Goal: Check status: Check status

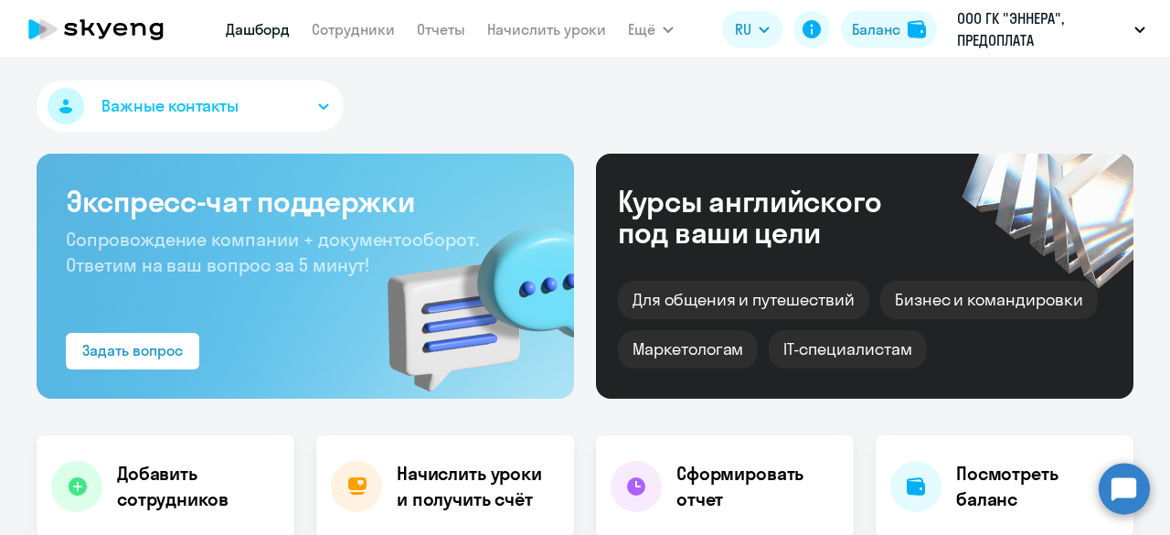
select select "30"
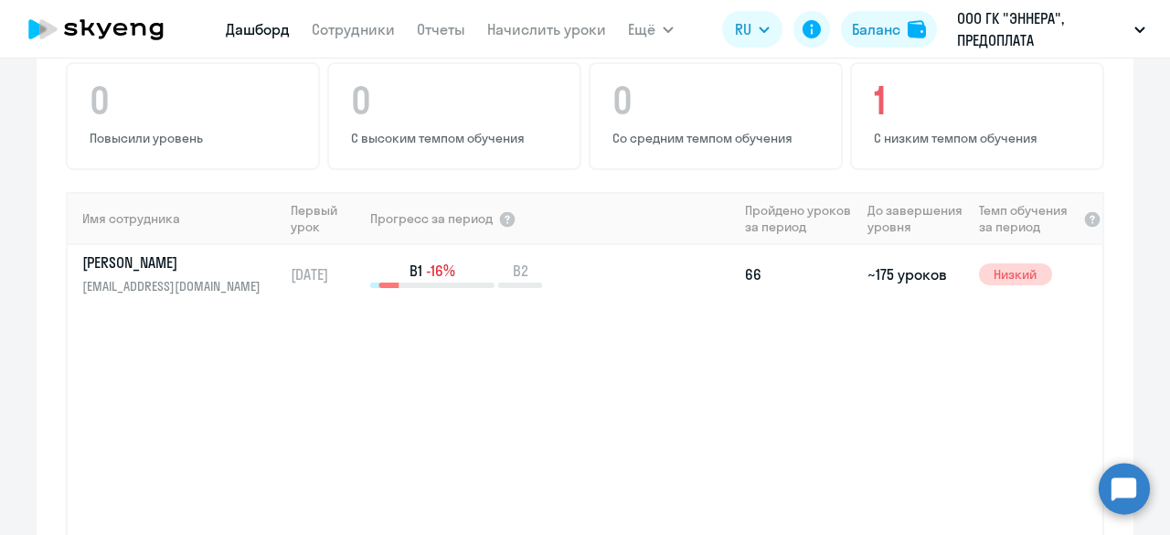
scroll to position [1189, 0]
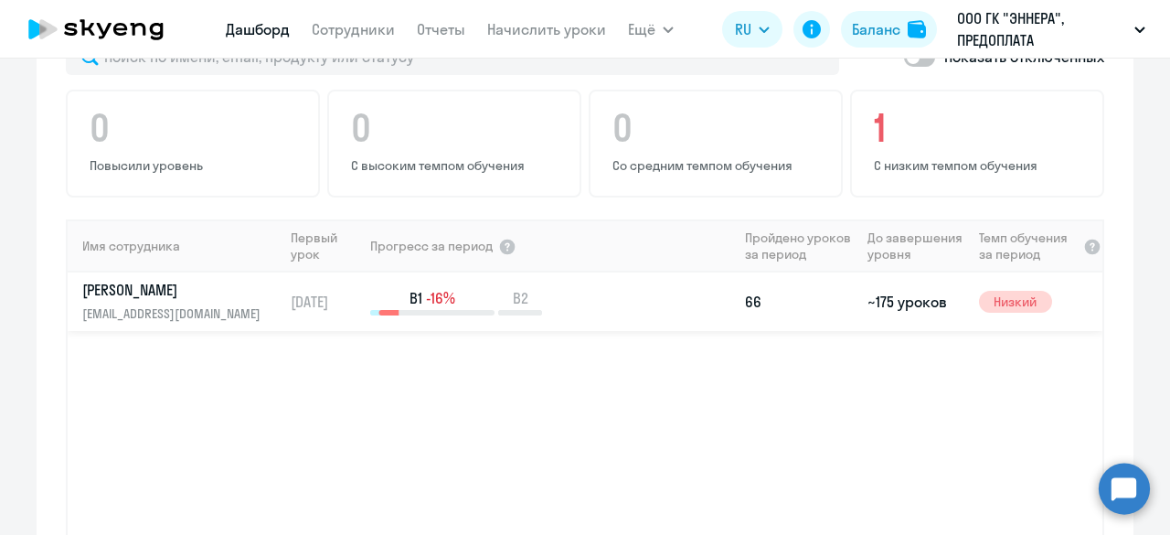
click at [646, 288] on div "B1 -16% B2" at bounding box center [553, 301] width 367 height 27
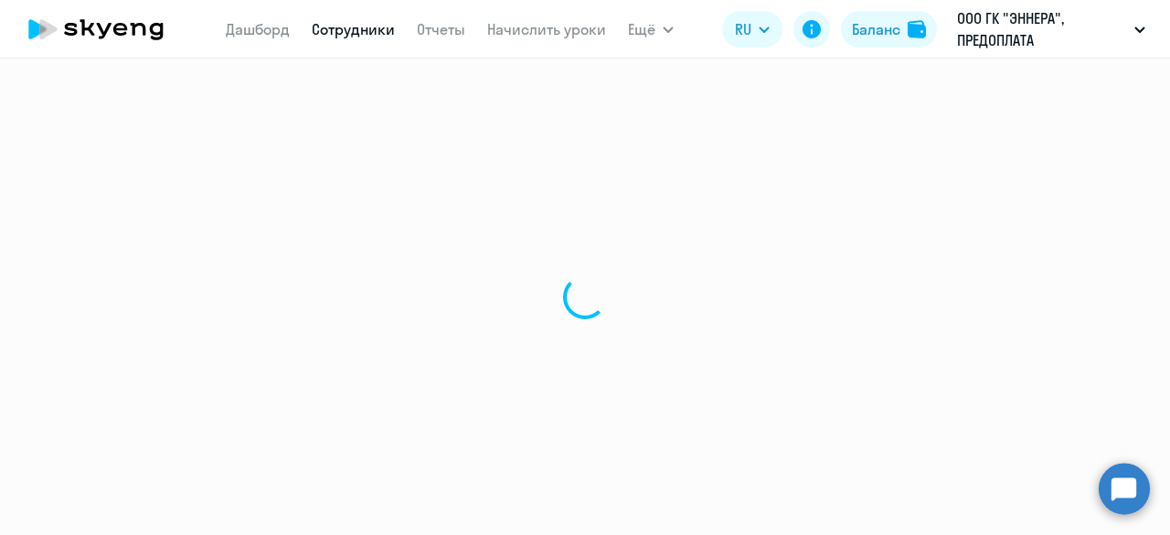
select select "english"
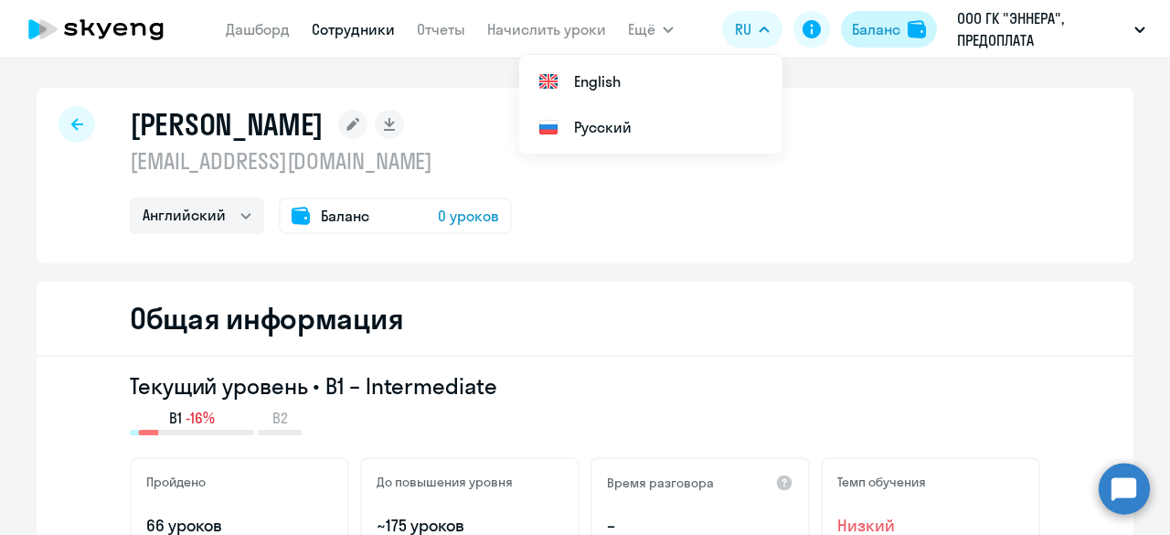
click at [860, 28] on div "Баланс" at bounding box center [876, 29] width 48 height 22
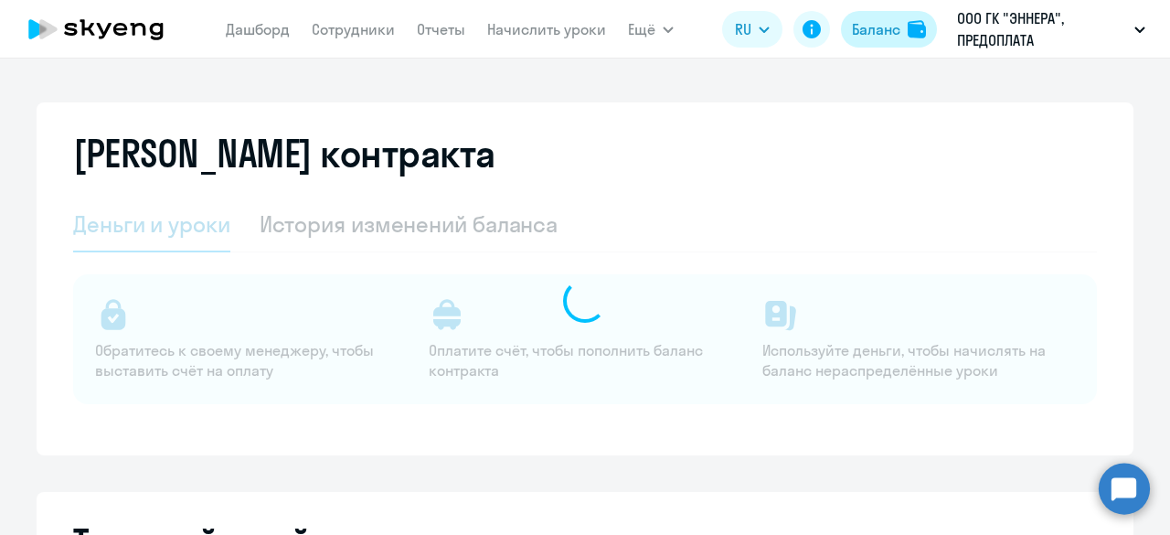
select select "english_adult_not_native_speaker"
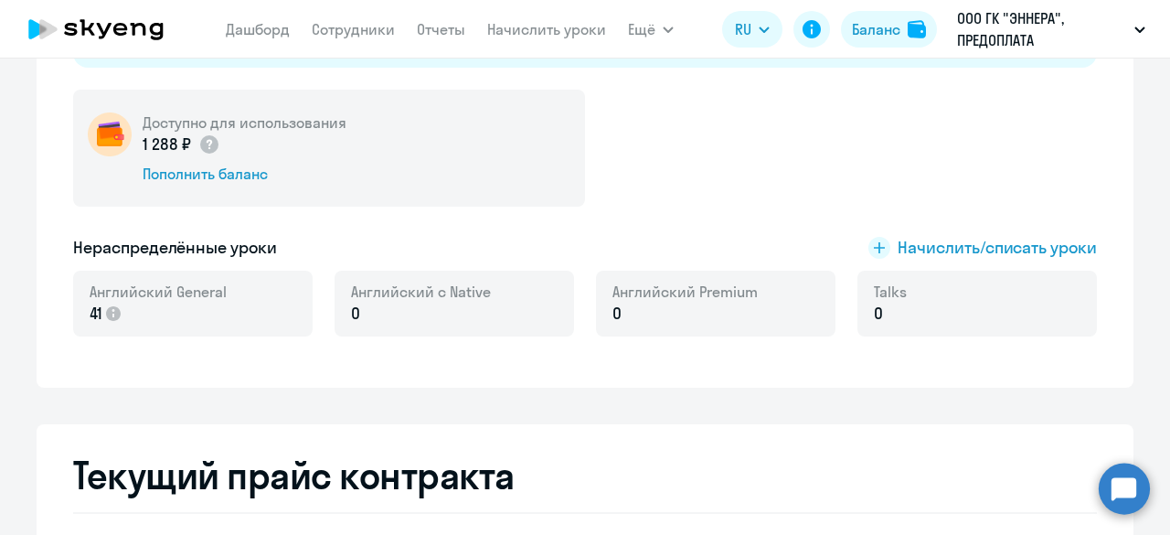
scroll to position [366, 0]
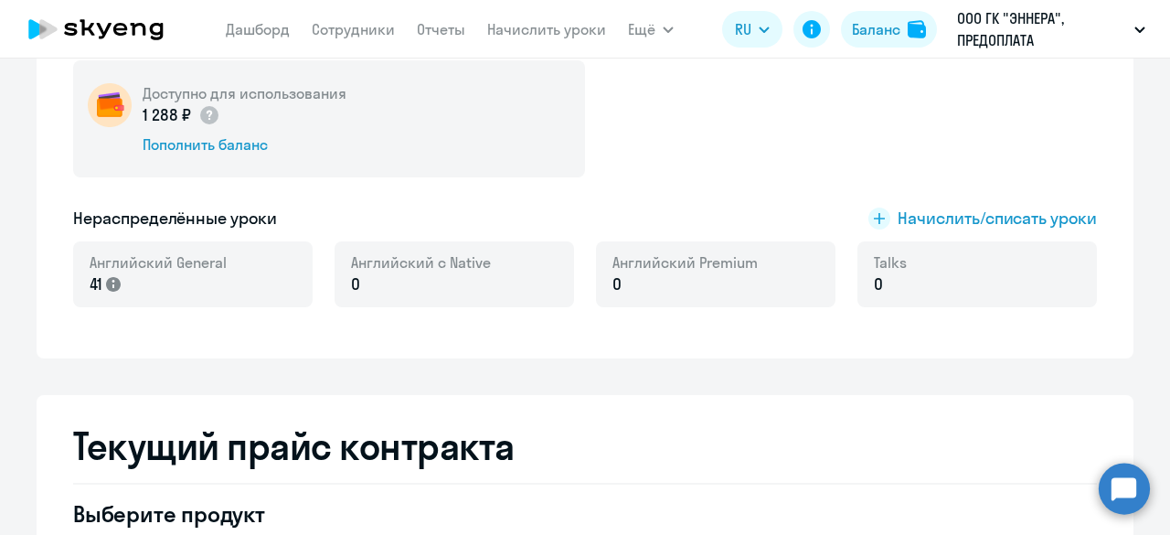
click at [108, 283] on icon at bounding box center [113, 284] width 15 height 15
click at [107, 284] on icon at bounding box center [113, 284] width 15 height 15
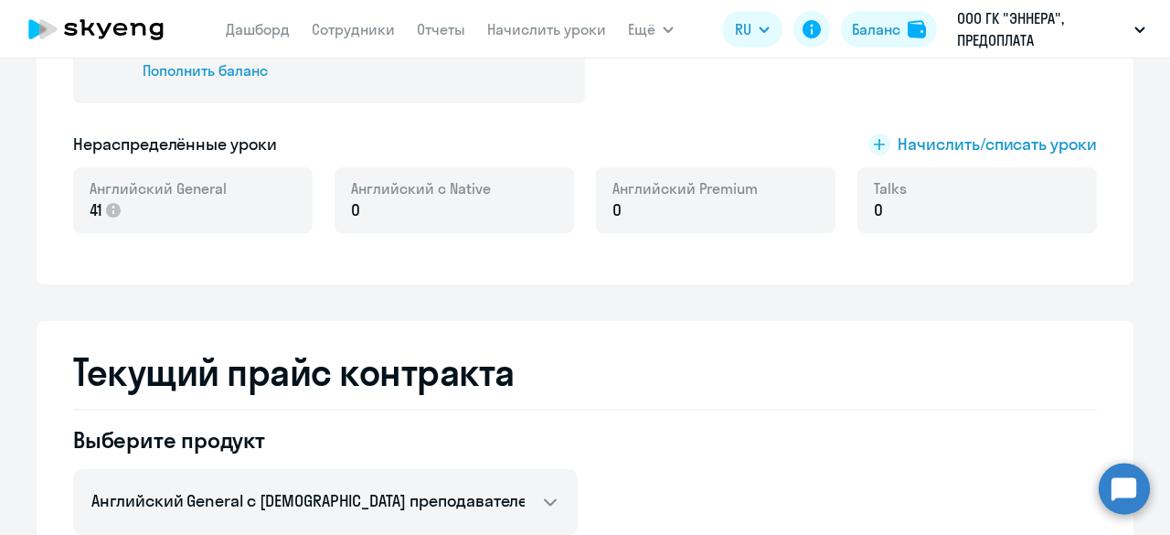
scroll to position [457, 0]
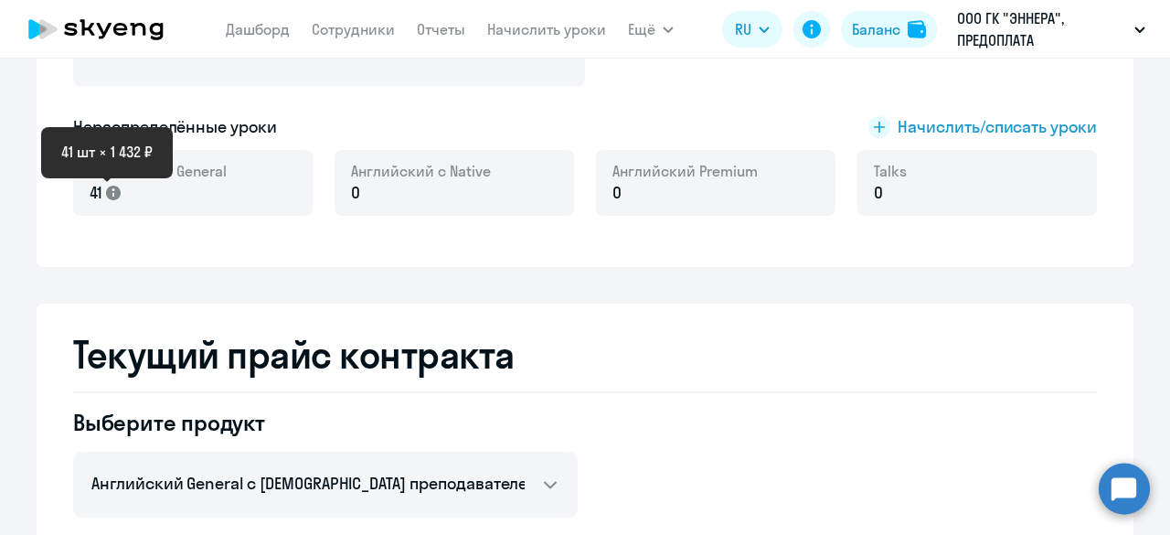
click at [112, 192] on icon at bounding box center [113, 193] width 15 height 15
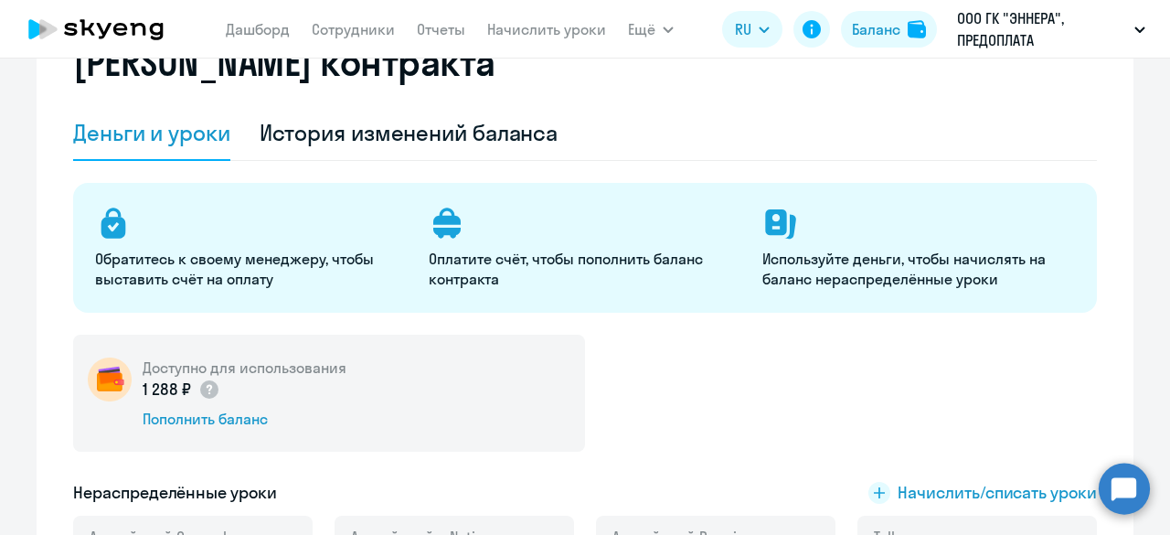
scroll to position [0, 0]
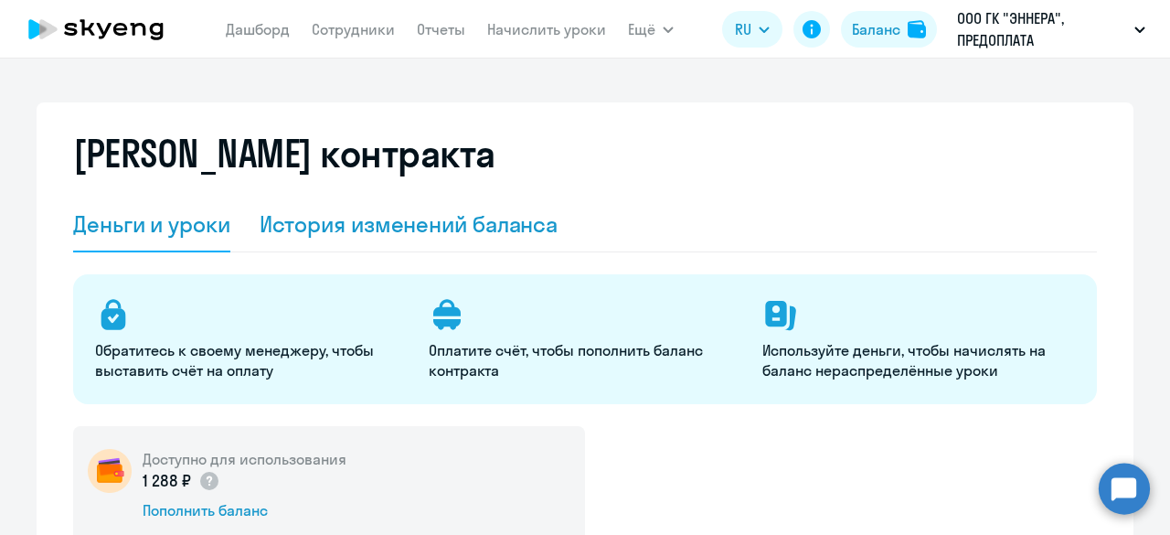
click at [320, 246] on div "История изменений баланса" at bounding box center [409, 225] width 299 height 55
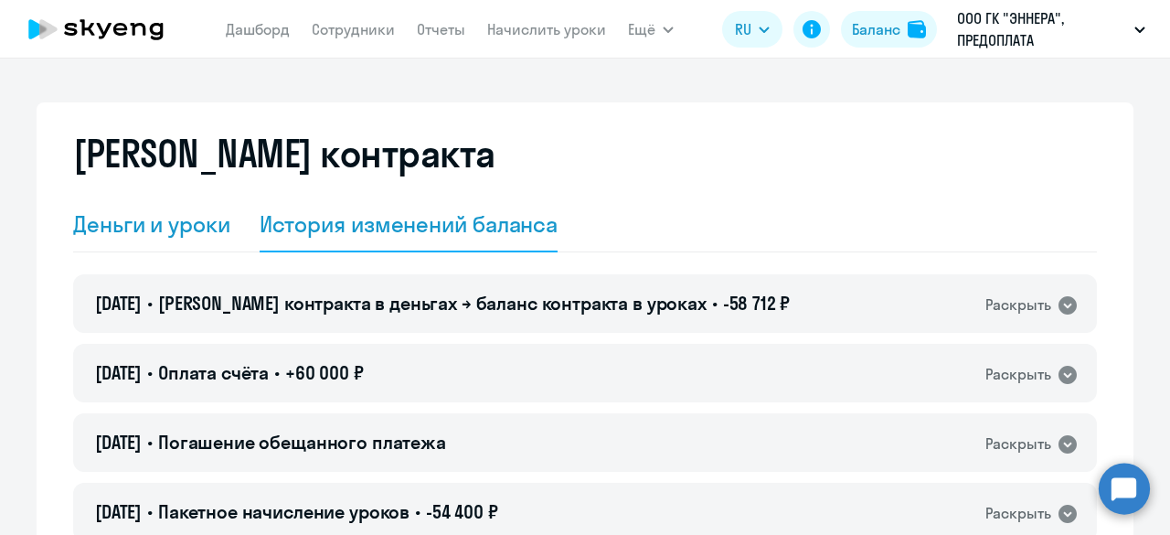
click at [144, 250] on div "Деньги и уроки" at bounding box center [151, 225] width 157 height 55
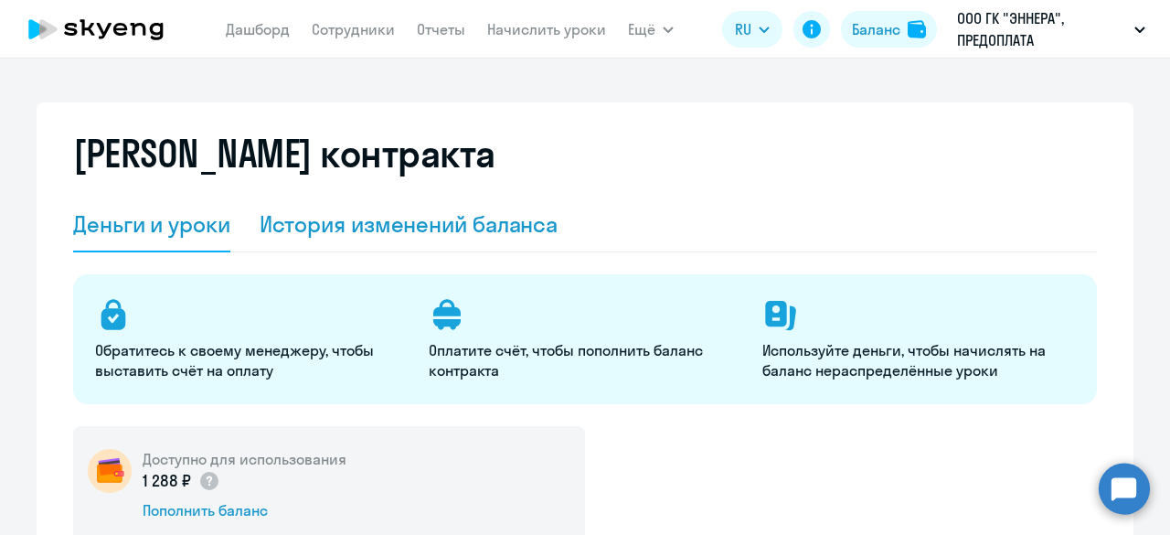
click at [286, 228] on div "История изменений баланса" at bounding box center [409, 223] width 299 height 29
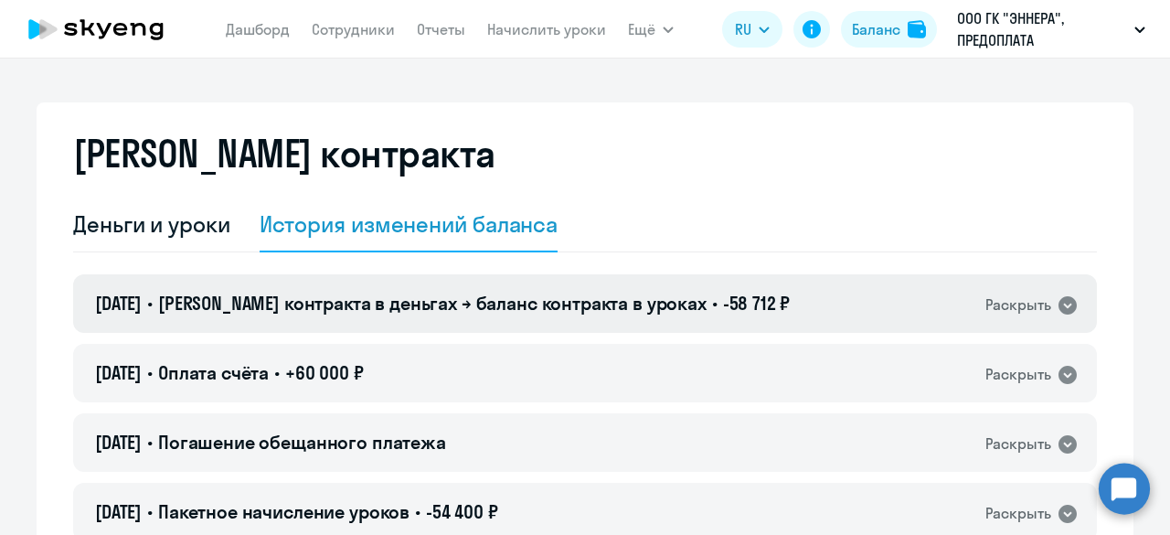
click at [1059, 306] on icon at bounding box center [1068, 305] width 18 height 18
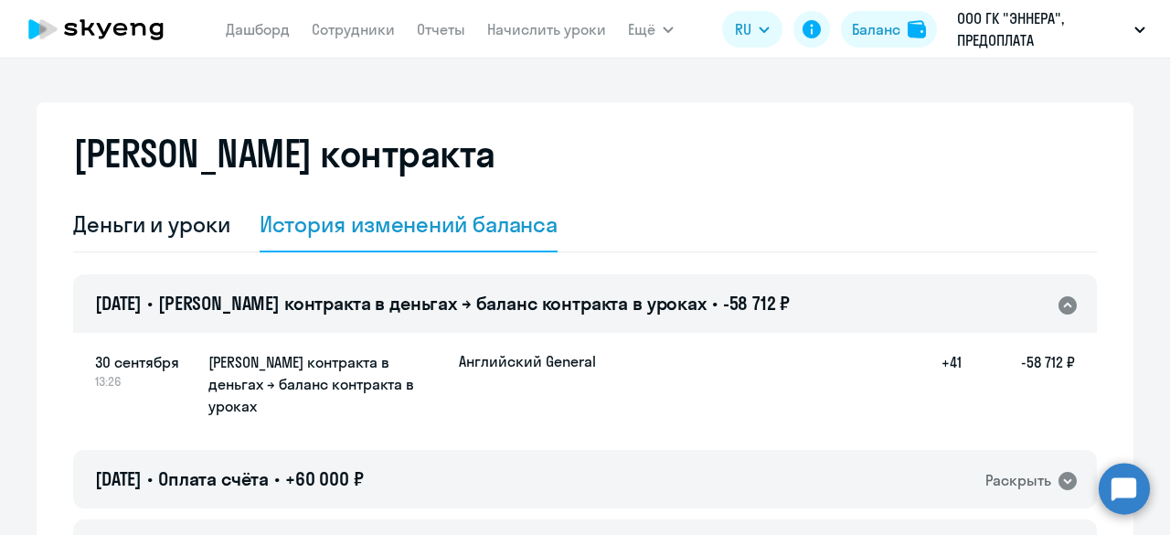
click at [1059, 305] on icon at bounding box center [1068, 305] width 18 height 18
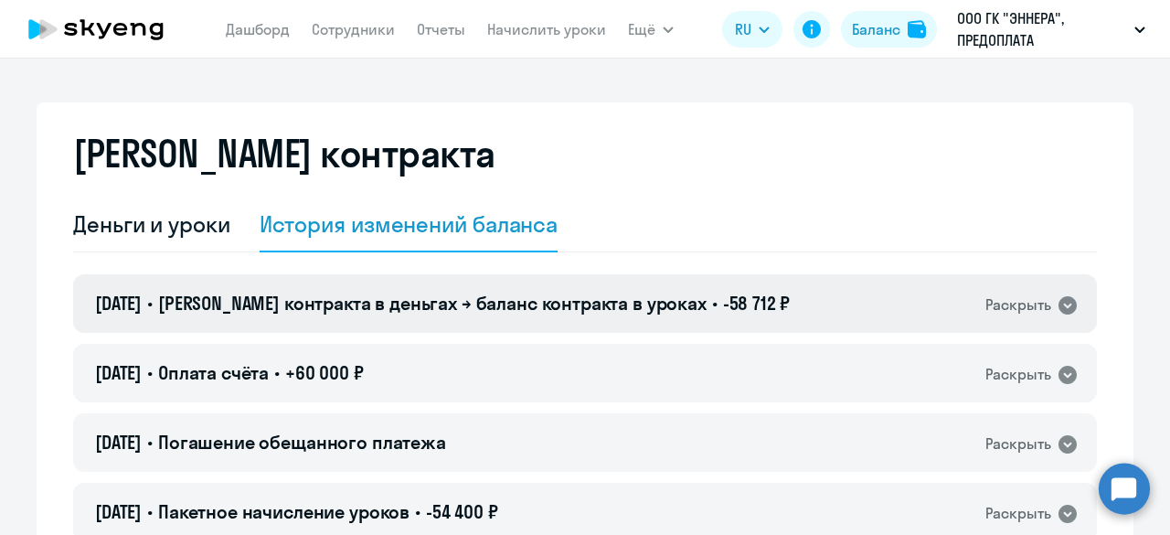
click at [1057, 305] on icon at bounding box center [1068, 305] width 22 height 22
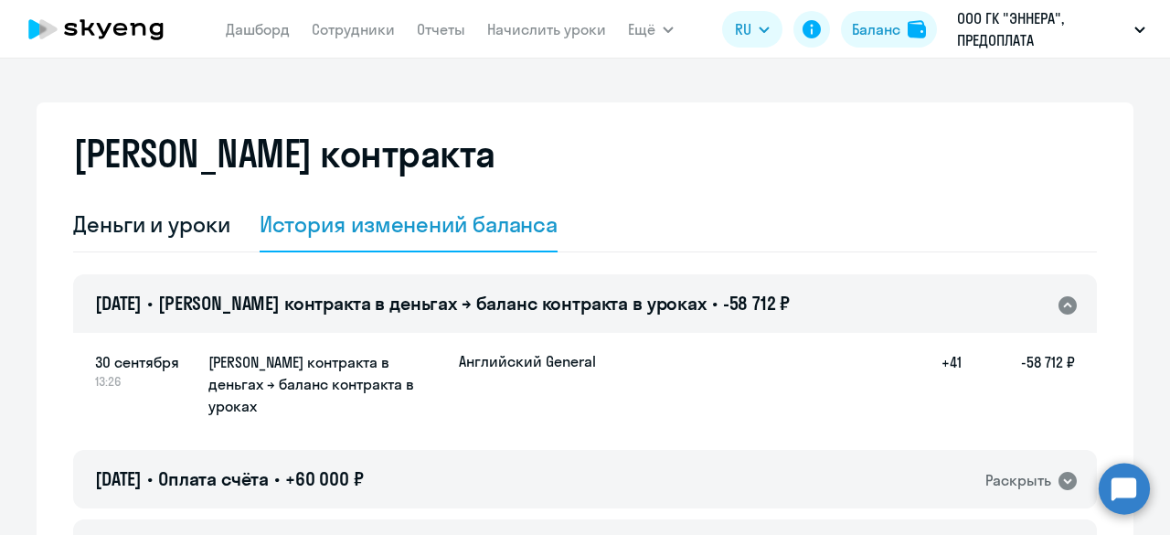
click at [1066, 305] on icon at bounding box center [1068, 305] width 18 height 18
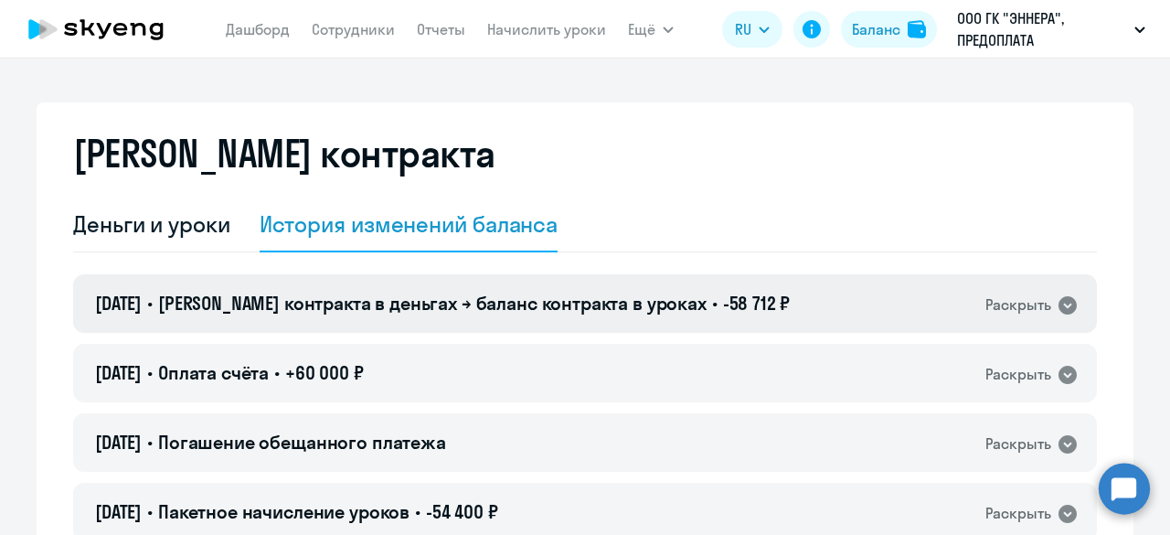
click at [1059, 301] on icon at bounding box center [1068, 305] width 18 height 18
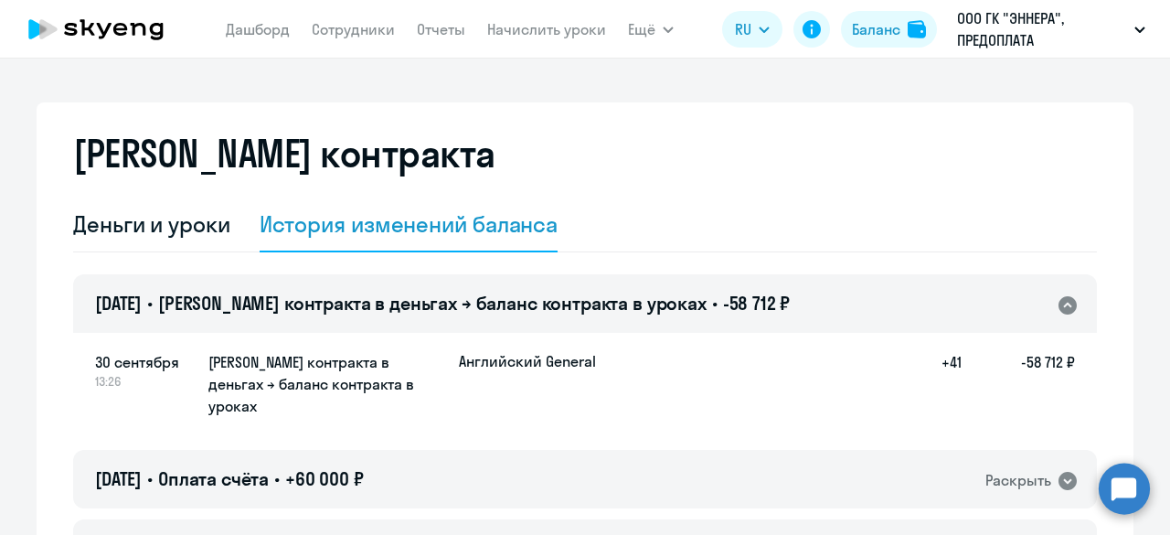
scroll to position [183, 0]
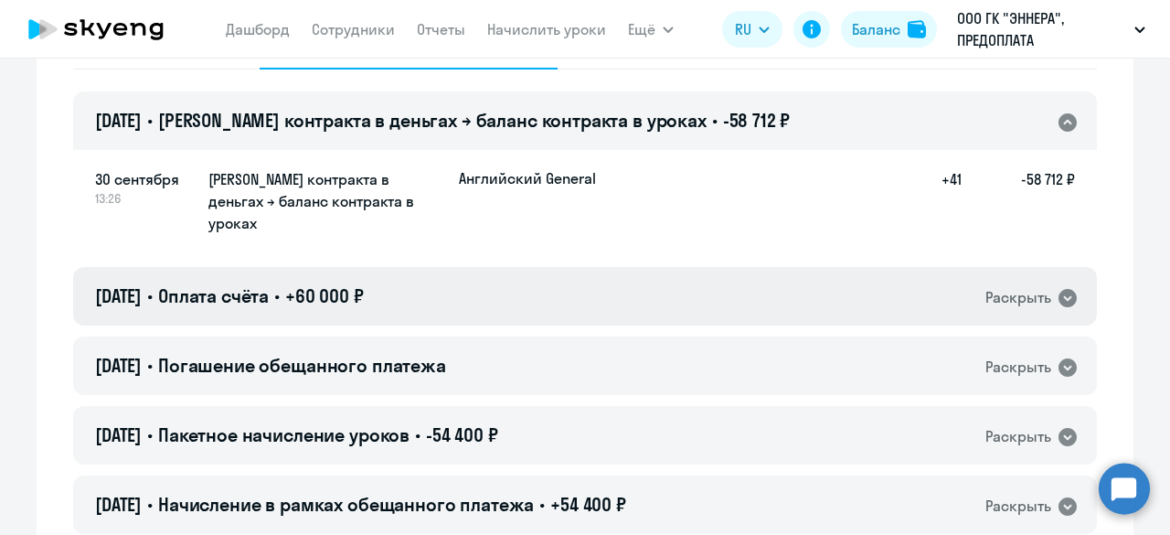
click at [1059, 287] on icon at bounding box center [1068, 298] width 22 height 22
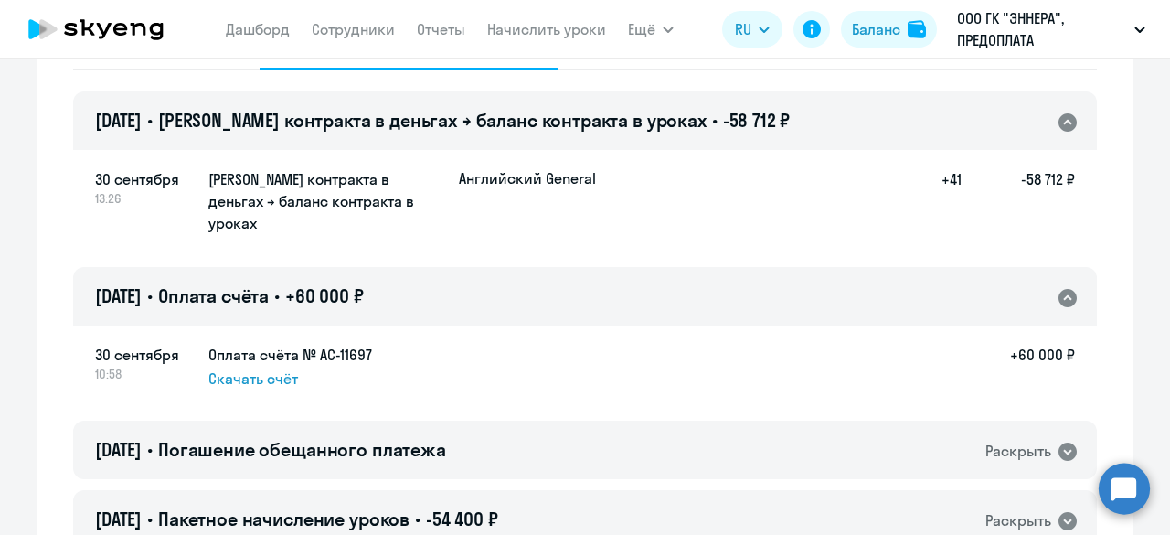
click at [1059, 289] on icon at bounding box center [1068, 298] width 18 height 18
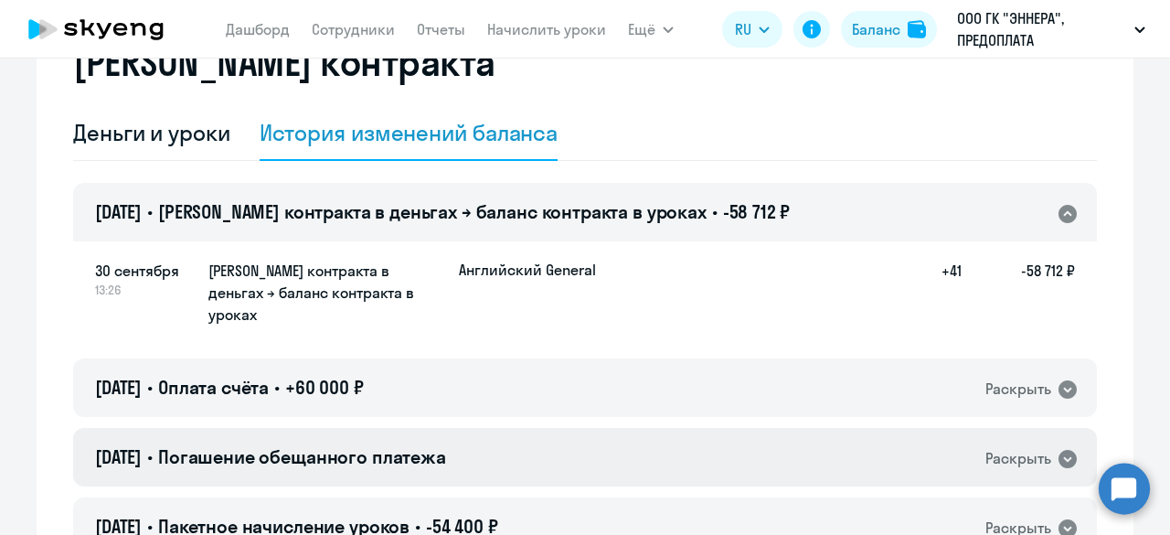
scroll to position [0, 0]
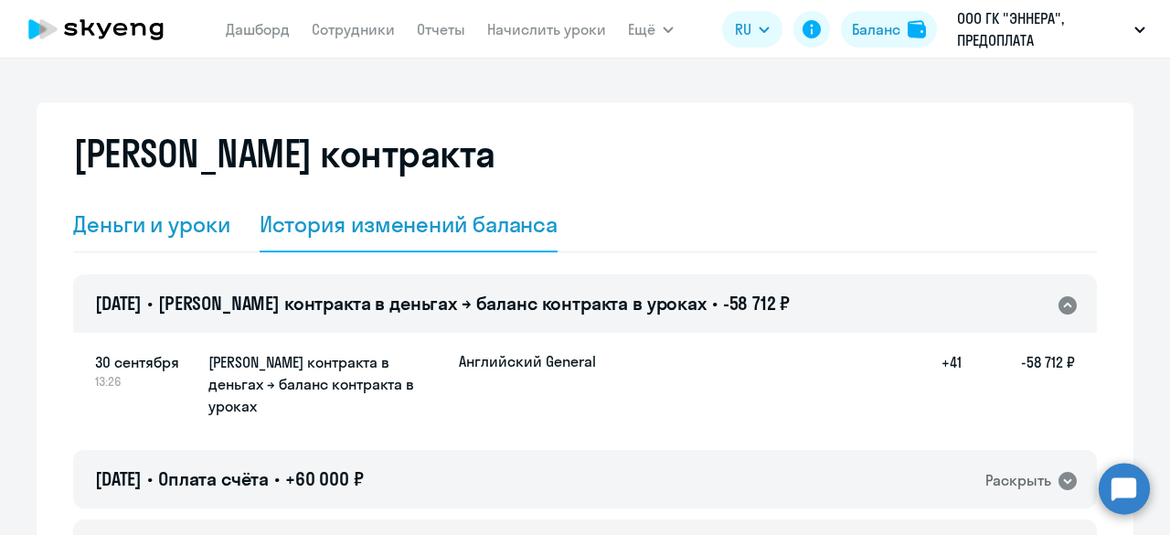
click at [151, 235] on div "Деньги и уроки" at bounding box center [151, 223] width 157 height 29
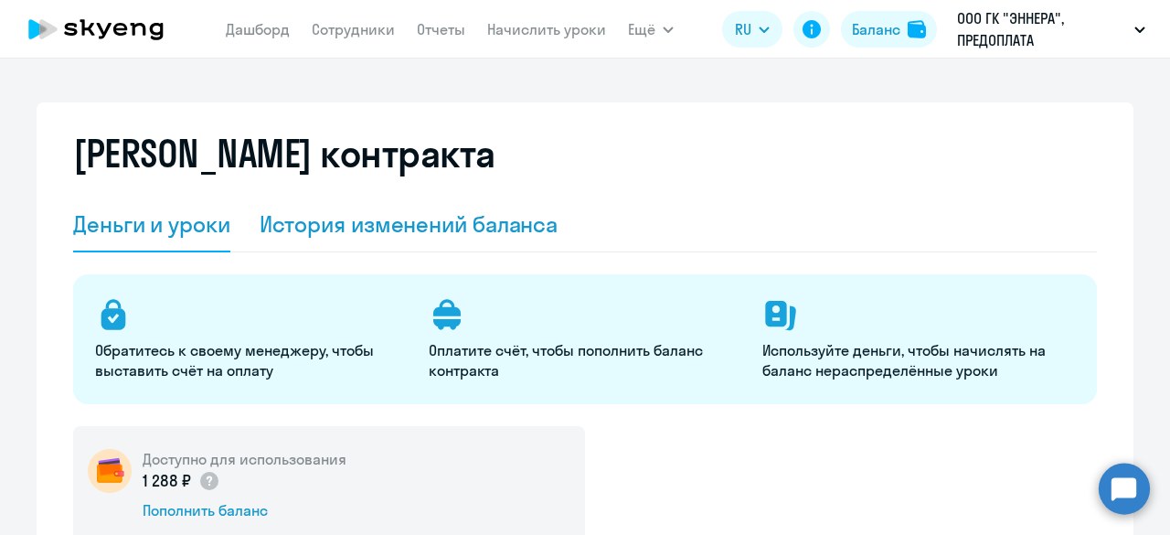
click at [352, 230] on div "История изменений баланса" at bounding box center [409, 223] width 299 height 29
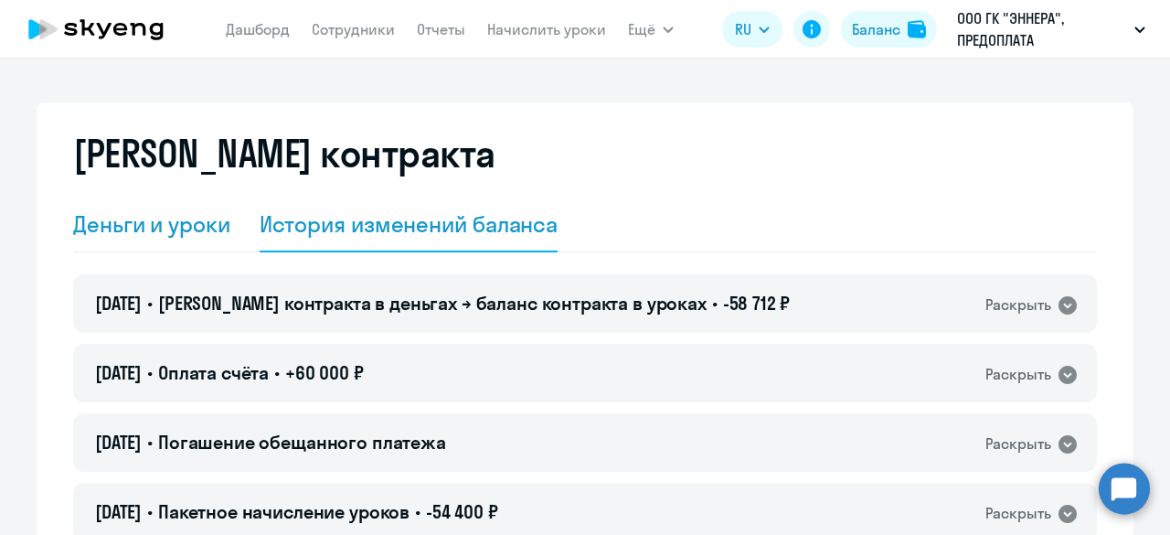
click at [140, 241] on div "Деньги и уроки" at bounding box center [151, 225] width 157 height 55
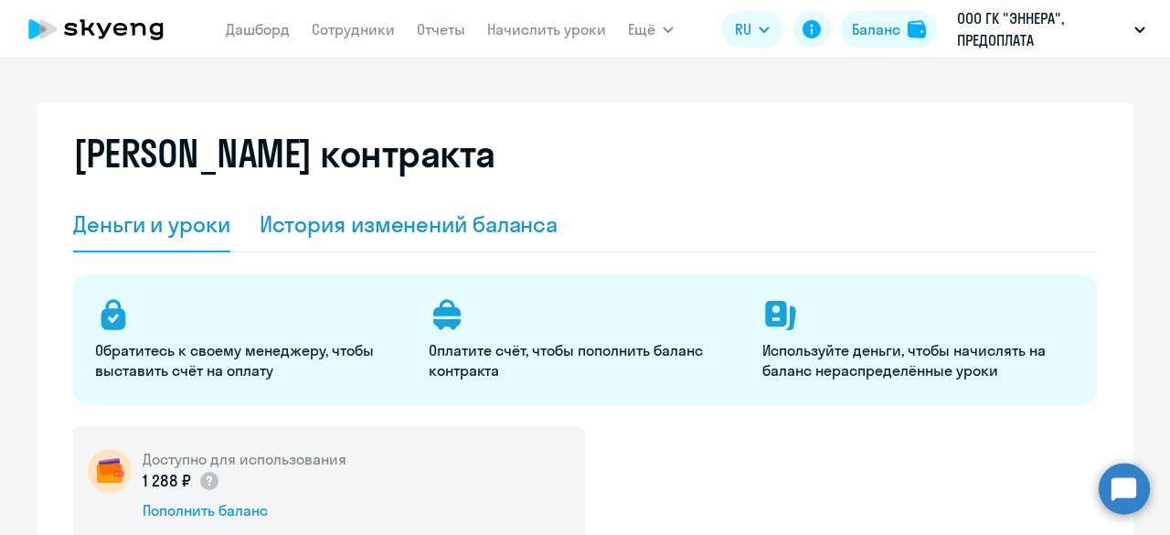
click at [338, 239] on div "История изменений баланса" at bounding box center [409, 225] width 299 height 55
